Goal: Find contact information: Find contact information

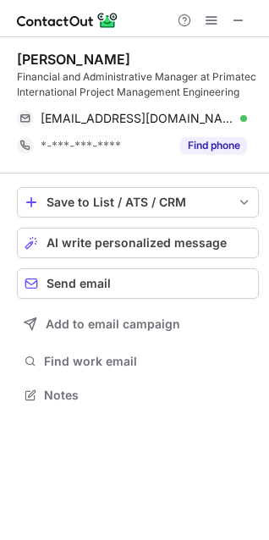
scroll to position [382, 269]
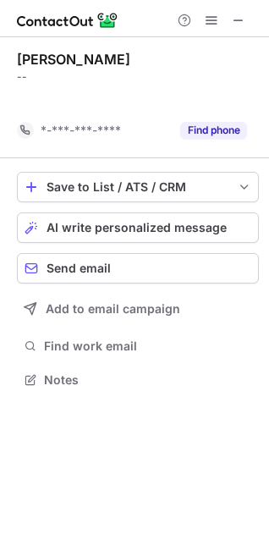
scroll to position [8, 8]
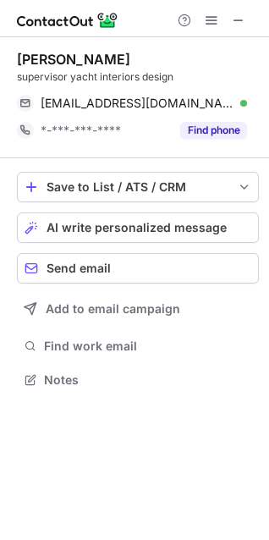
scroll to position [367, 269]
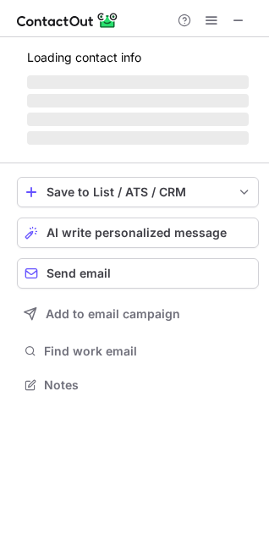
scroll to position [395, 269]
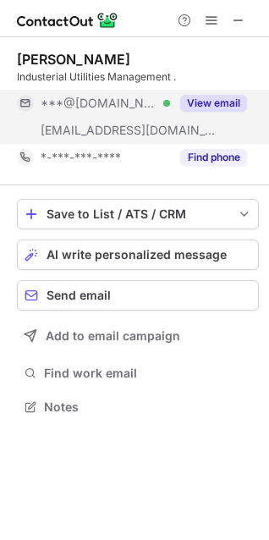
click at [220, 108] on button "View email" at bounding box center [213, 103] width 67 height 17
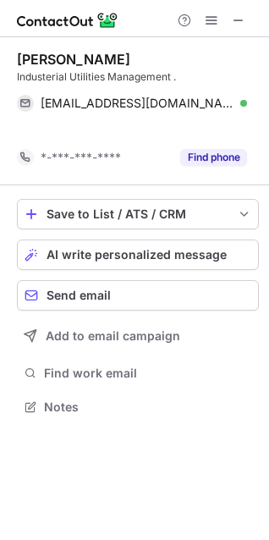
scroll to position [367, 269]
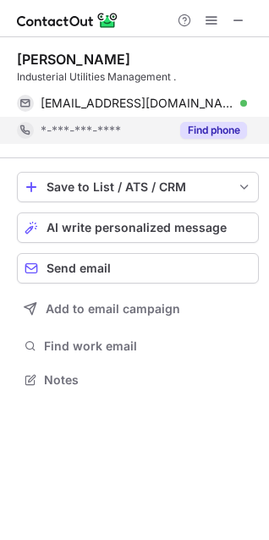
click at [194, 122] on button "Find phone" at bounding box center [213, 130] width 67 height 17
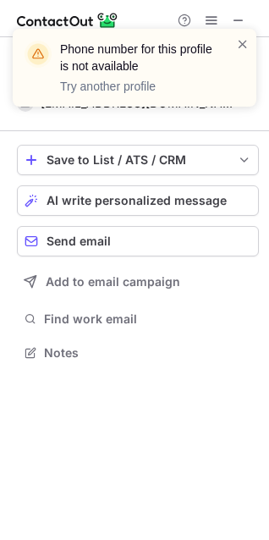
scroll to position [340, 269]
